Goal: Task Accomplishment & Management: Manage account settings

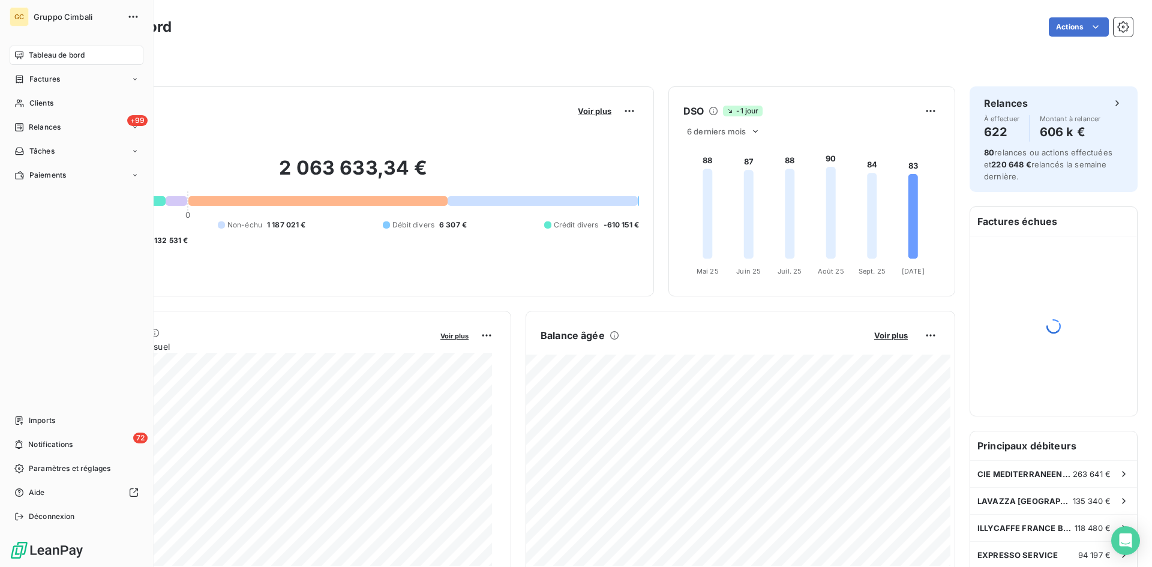
click at [34, 104] on span "Clients" at bounding box center [41, 103] width 24 height 11
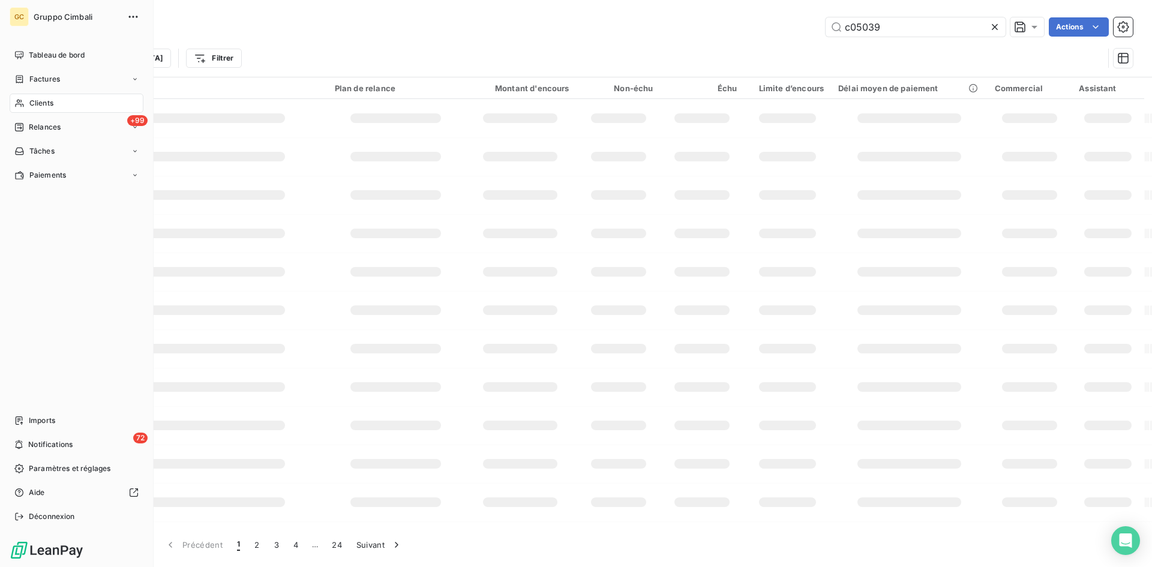
type input "c05039"
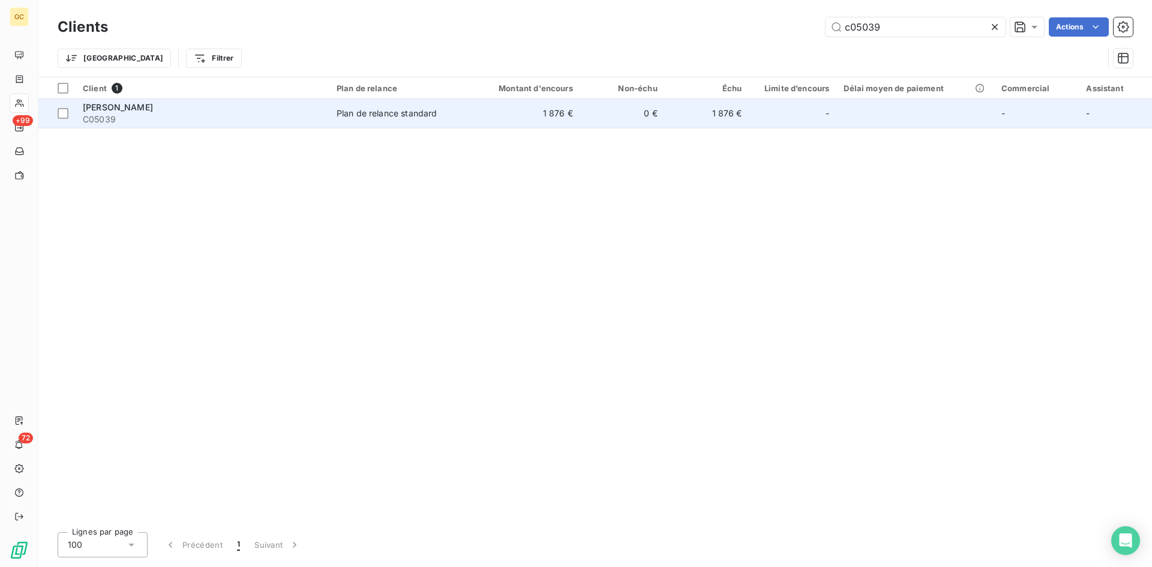
click at [110, 108] on span "[PERSON_NAME]" at bounding box center [118, 107] width 70 height 10
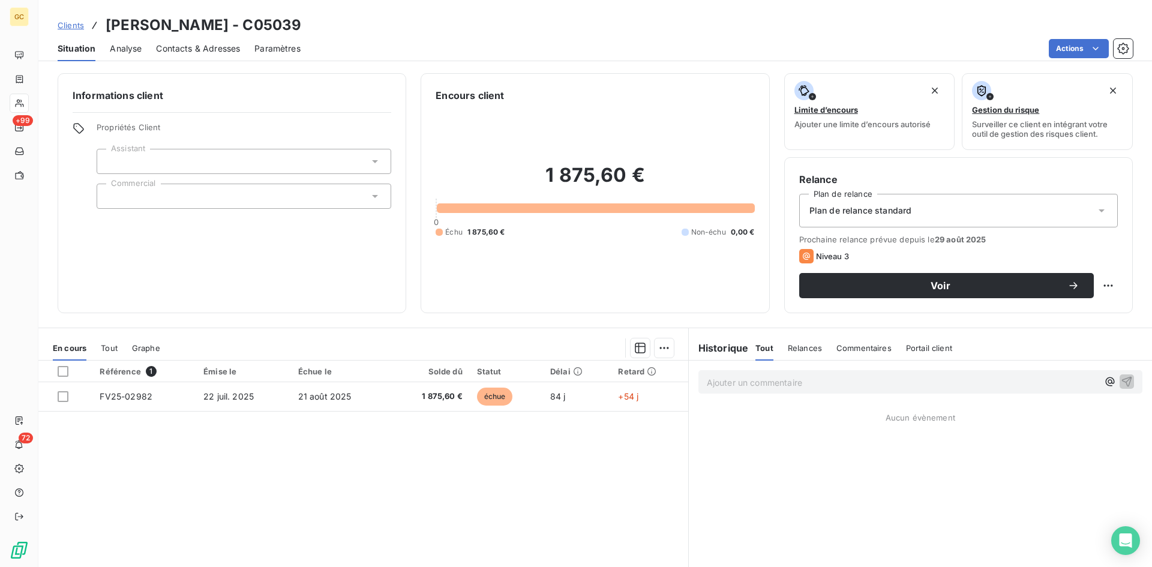
click at [217, 45] on span "Contacts & Adresses" at bounding box center [198, 49] width 84 height 12
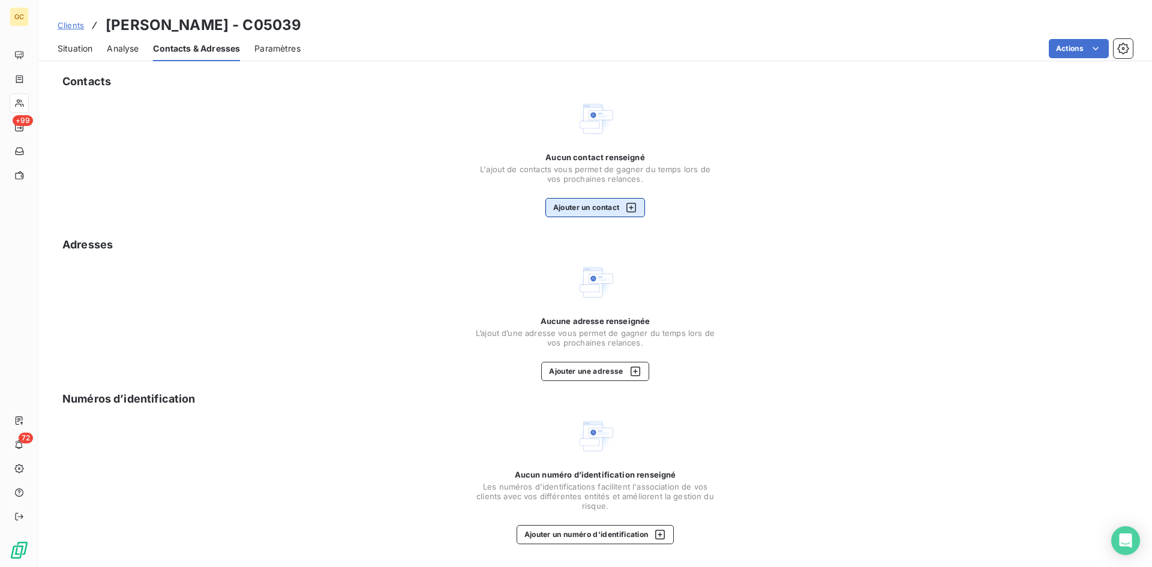
click at [584, 210] on button "Ajouter un contact" at bounding box center [595, 207] width 100 height 19
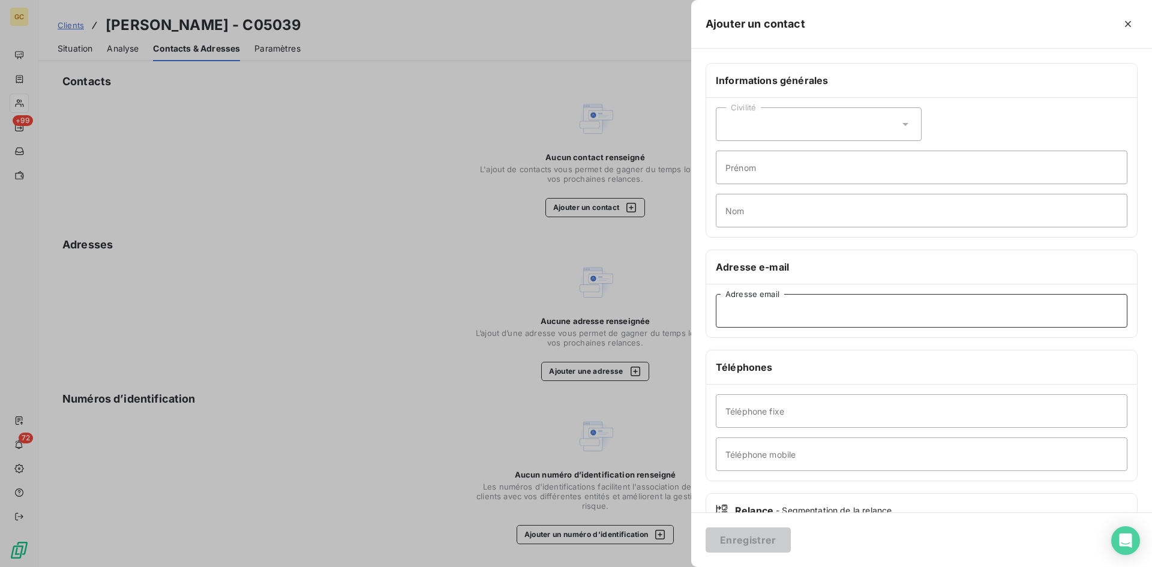
click at [753, 319] on input "Adresse email" at bounding box center [922, 311] width 412 height 34
paste input "0388@net.mpcdonalds.fr"
type input "0388@net.mpcdonalds.fr"
click at [764, 539] on button "Enregistrer" at bounding box center [748, 539] width 85 height 25
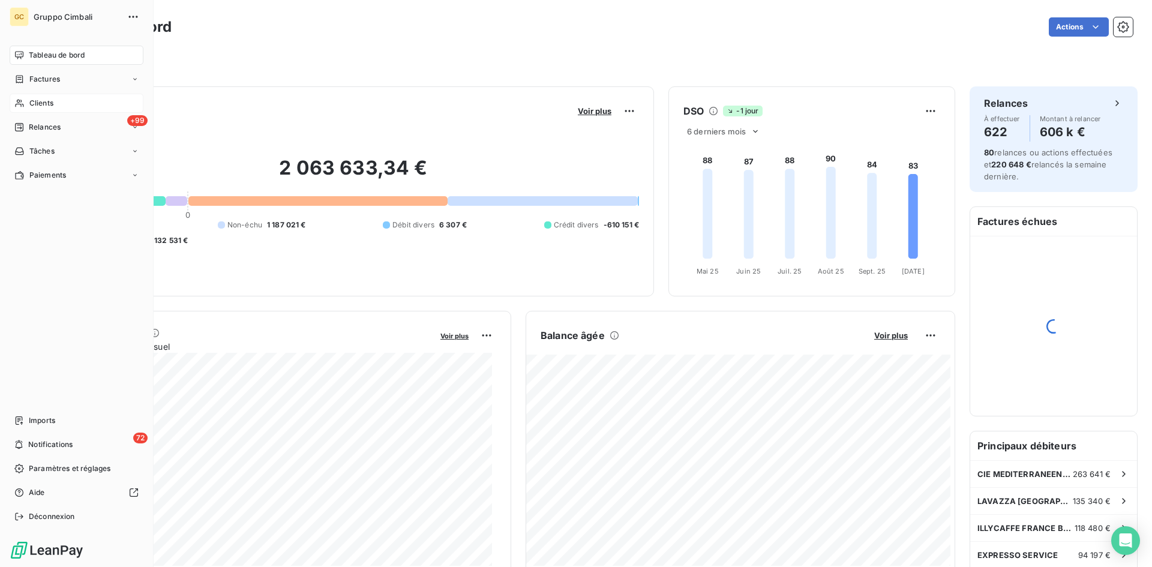
click at [44, 105] on span "Clients" at bounding box center [41, 103] width 24 height 11
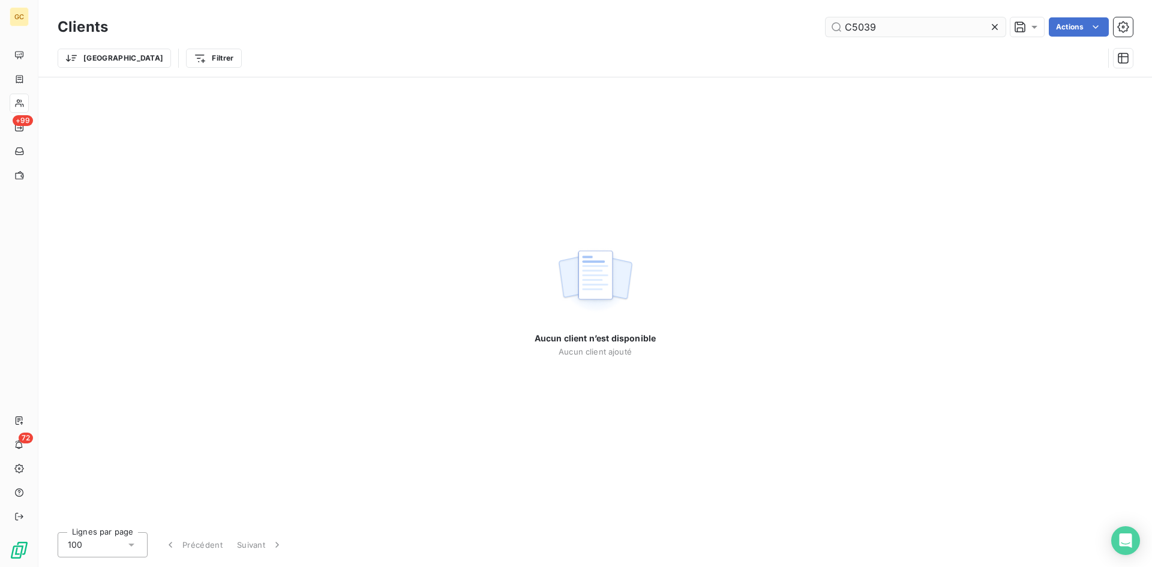
click at [851, 25] on input "C5039" at bounding box center [916, 26] width 180 height 19
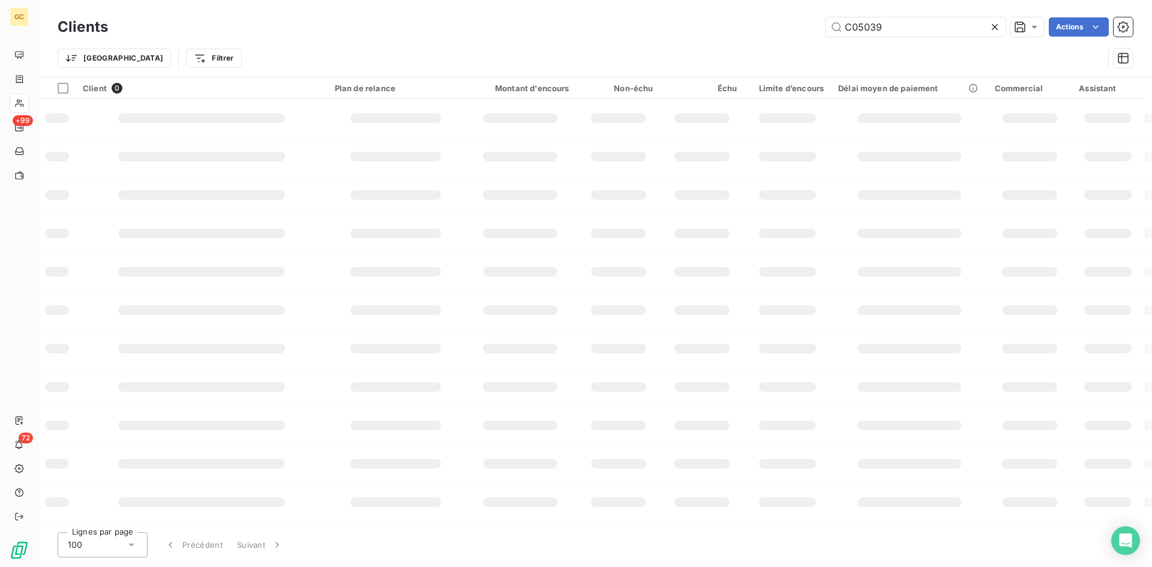
type input "C05039"
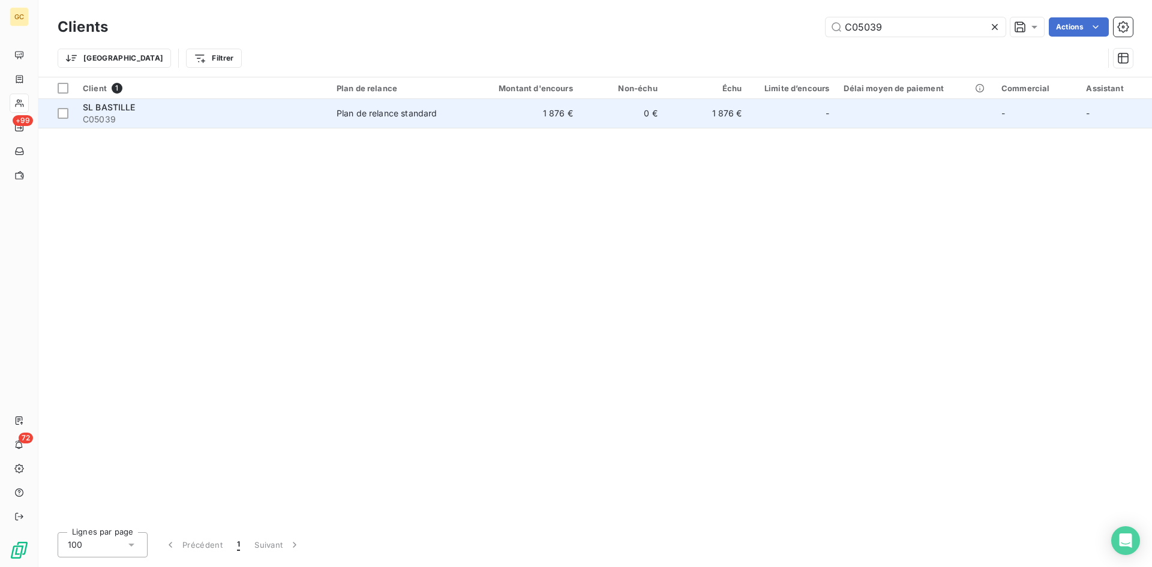
click at [120, 109] on span "SL BASTILLE" at bounding box center [109, 107] width 53 height 10
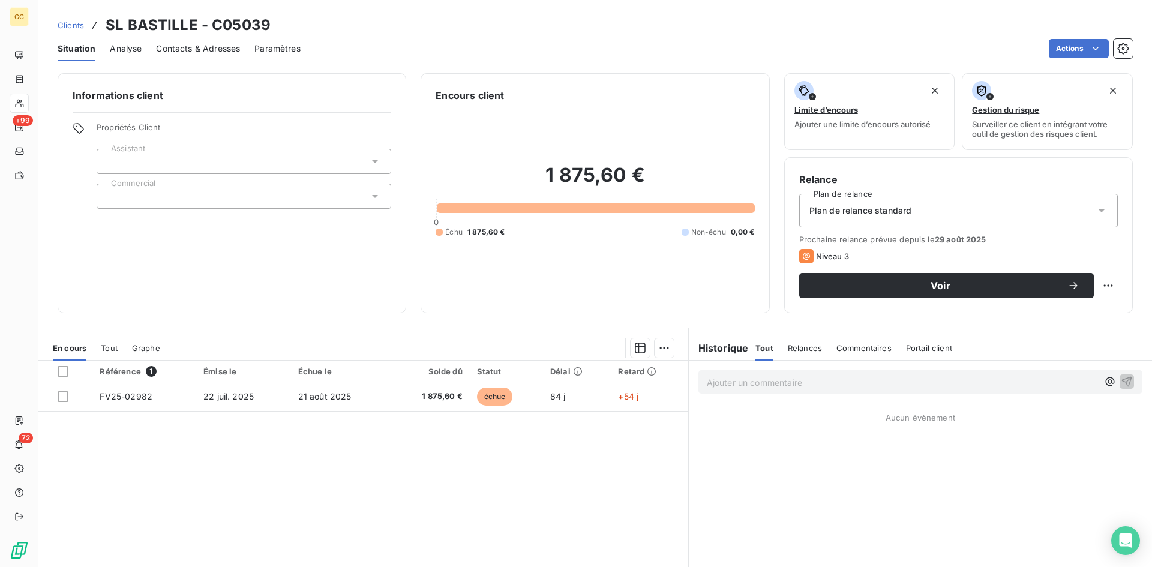
click at [173, 46] on span "Contacts & Adresses" at bounding box center [198, 49] width 84 height 12
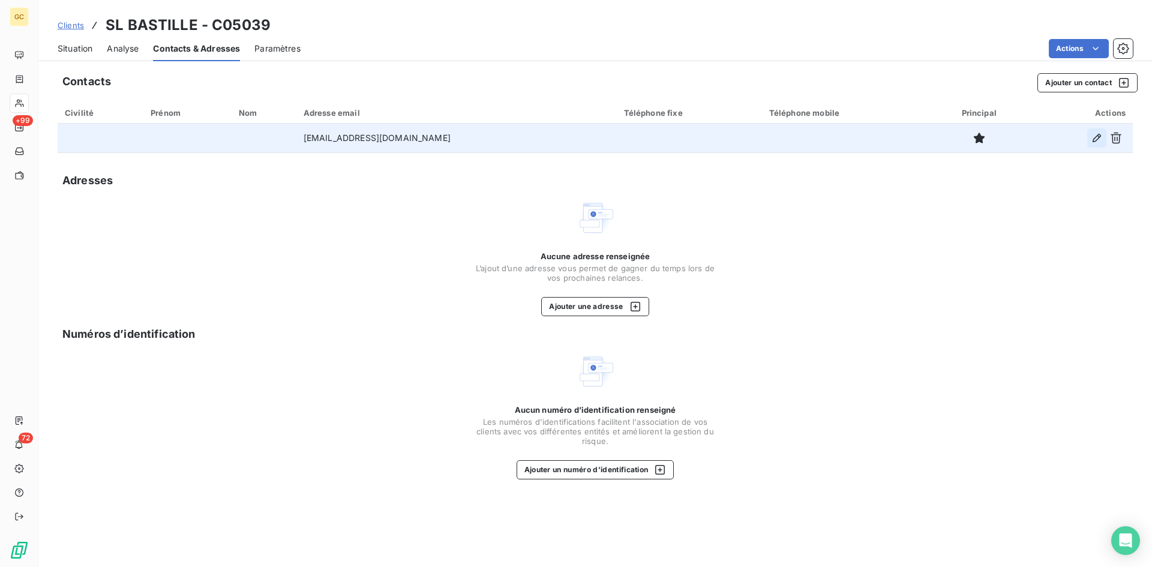
click at [1099, 137] on icon "button" at bounding box center [1097, 138] width 8 height 8
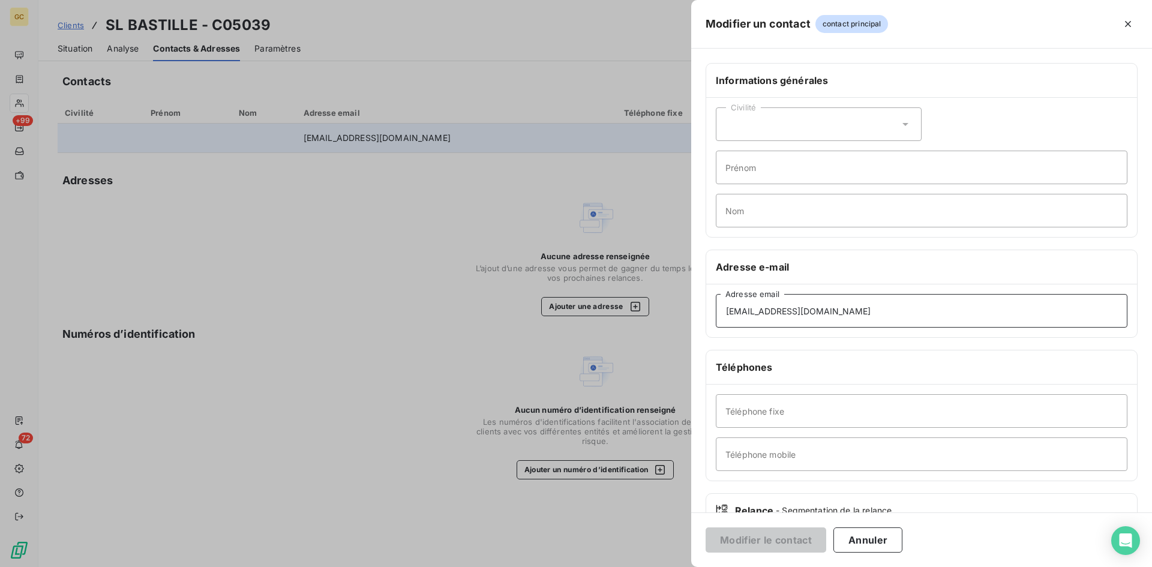
drag, startPoint x: 840, startPoint y: 308, endPoint x: 683, endPoint y: 309, distance: 157.2
click at [683, 566] on div "Modifier un contact contact principal Informations générales Civilité Prénom No…" at bounding box center [576, 567] width 1152 height 0
paste input "mcdo@cba-paris.com"
type input "mcdo@cba-paris.com"
click at [763, 535] on button "Modifier le contact" at bounding box center [766, 539] width 121 height 25
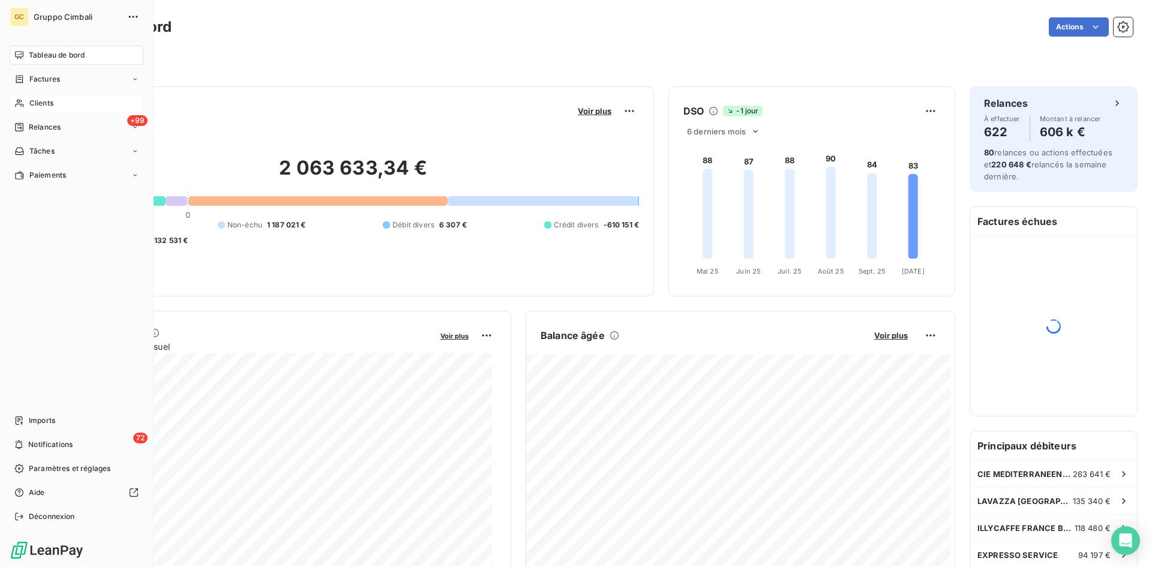
click at [38, 102] on span "Clients" at bounding box center [41, 103] width 24 height 11
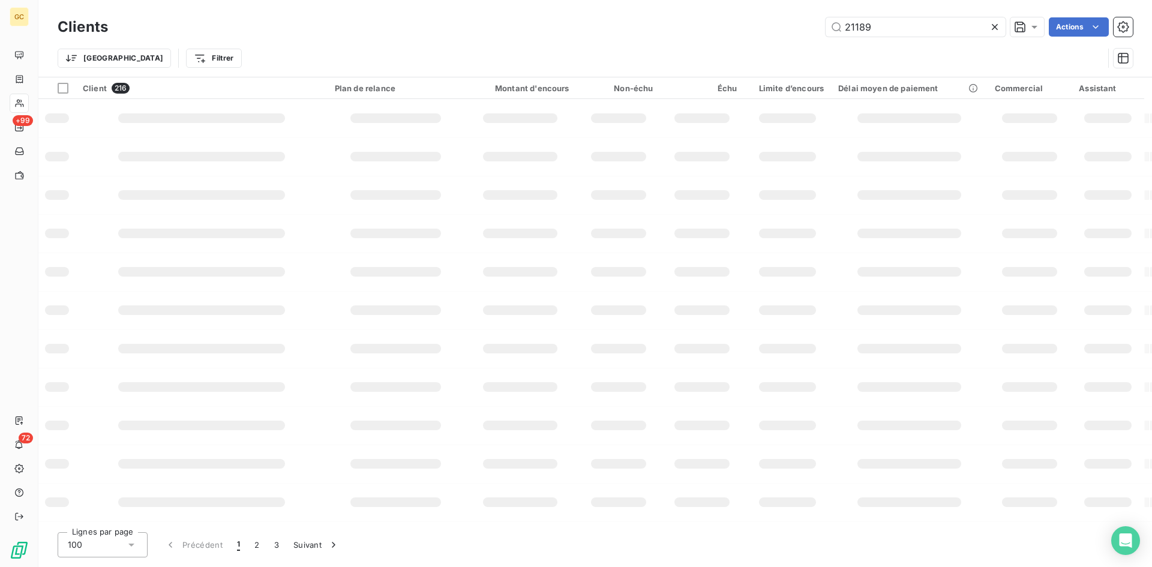
type input "21189"
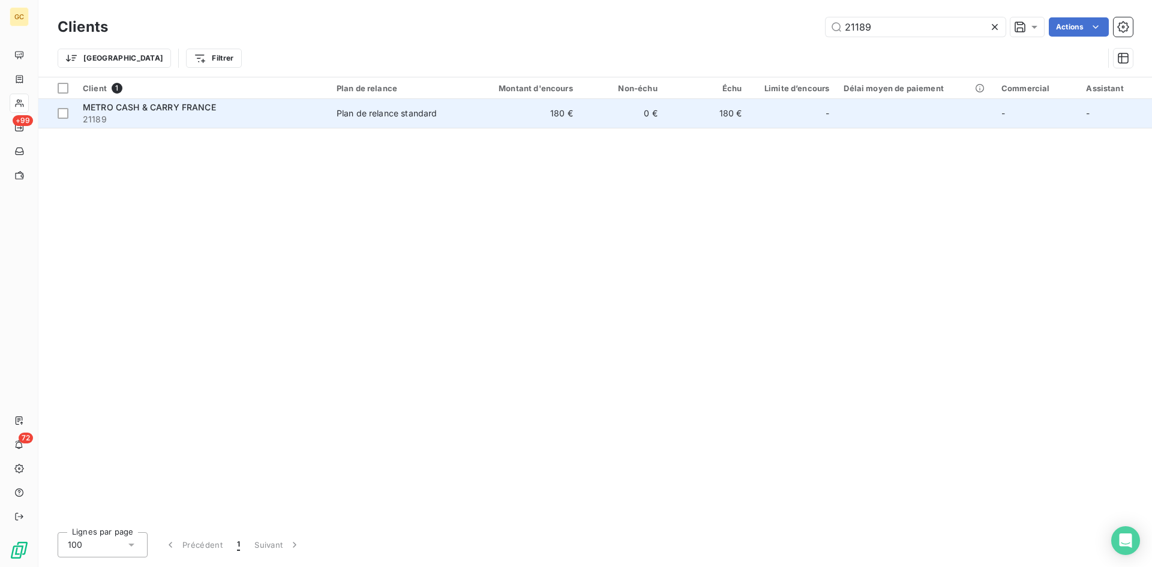
click at [146, 110] on span "METRO CASH & CARRY FRANCE" at bounding box center [149, 107] width 133 height 10
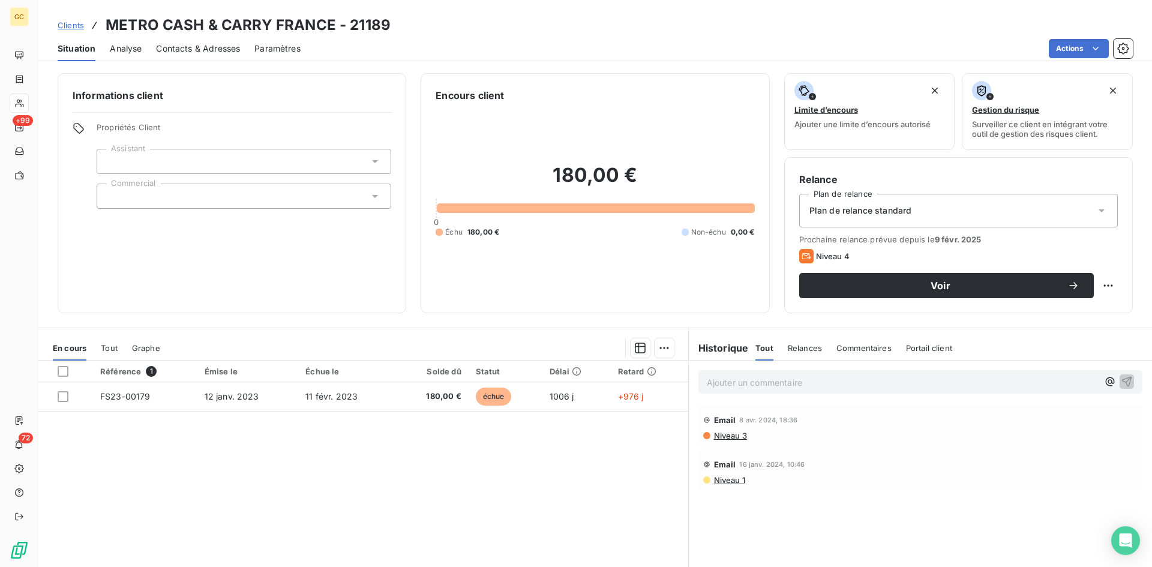
click at [182, 45] on span "Contacts & Adresses" at bounding box center [198, 49] width 84 height 12
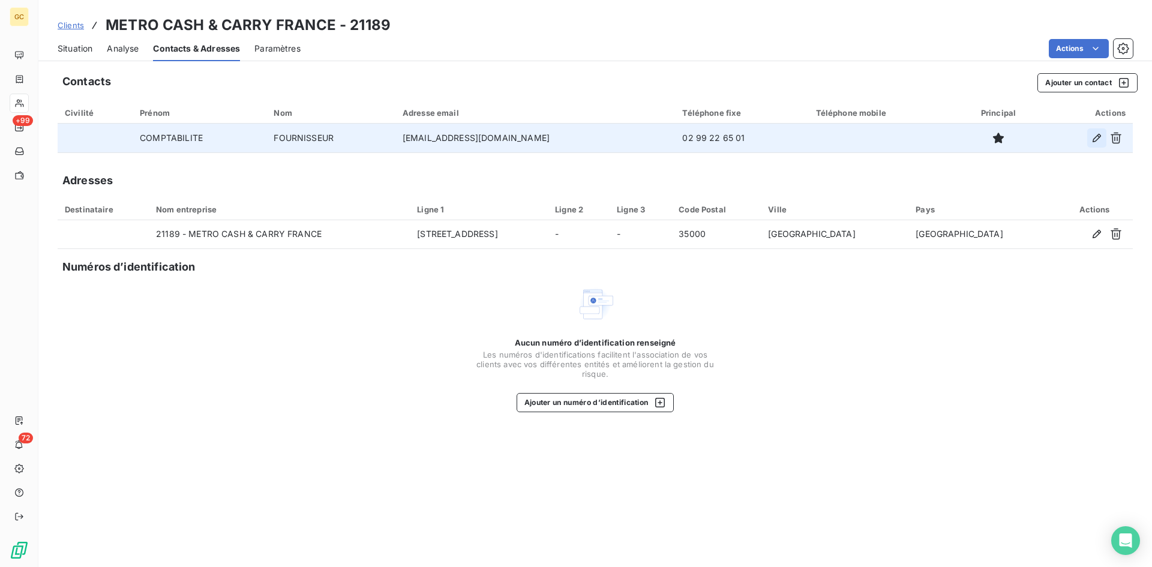
click at [1097, 144] on button "button" at bounding box center [1096, 137] width 19 height 19
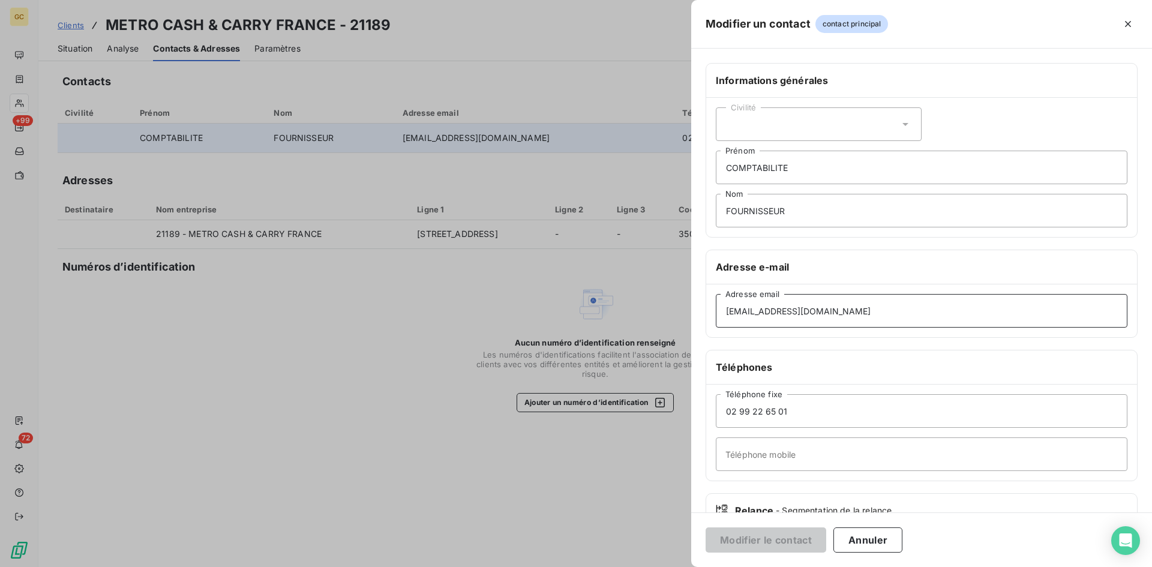
drag, startPoint x: 822, startPoint y: 310, endPoint x: 680, endPoint y: 315, distance: 141.7
click at [680, 566] on div "Modifier un contact contact principal Informations générales Civilité COMPTABIL…" at bounding box center [576, 567] width 1152 height 0
type input "[EMAIL_ADDRESS][DOMAIN_NAME]"
click at [780, 538] on button "Modifier le contact" at bounding box center [766, 539] width 121 height 25
